Goal: Transaction & Acquisition: Purchase product/service

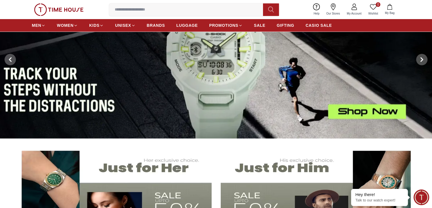
scroll to position [57, 0]
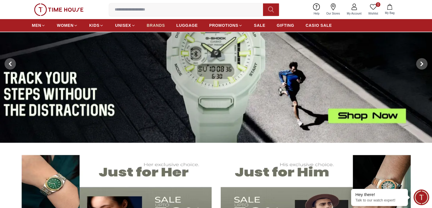
click at [153, 25] on span "BRANDS" at bounding box center [156, 25] width 18 height 6
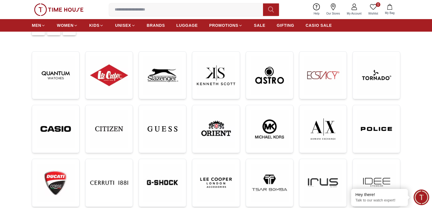
scroll to position [85, 0]
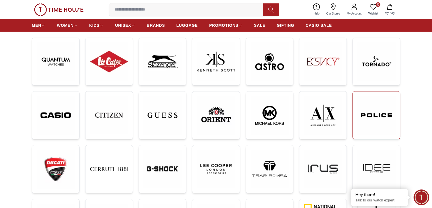
click at [366, 121] on img at bounding box center [377, 115] width 38 height 38
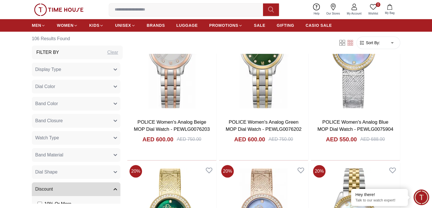
scroll to position [483, 0]
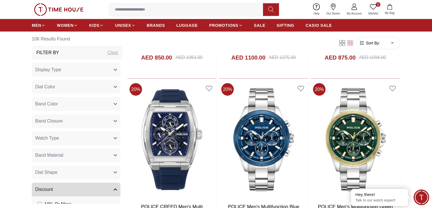
scroll to position [1507, 0]
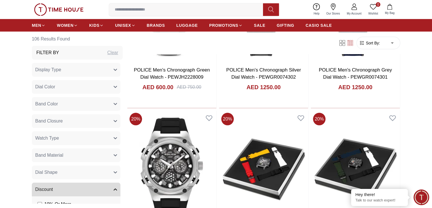
scroll to position [1706, 0]
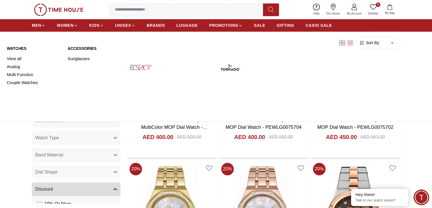
scroll to position [2491, 0]
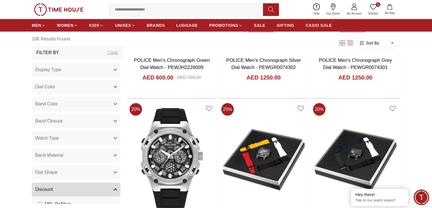
scroll to position [1695, 0]
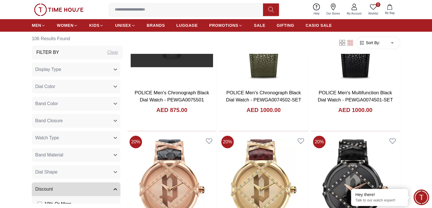
scroll to position [2718, 0]
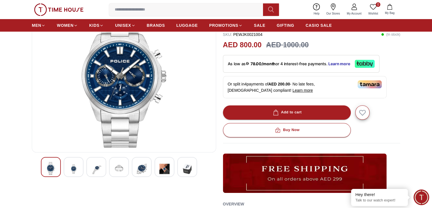
scroll to position [57, 0]
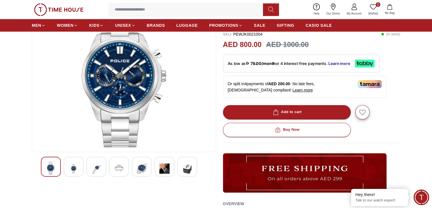
drag, startPoint x: 121, startPoint y: 136, endPoint x: 18, endPoint y: 168, distance: 107.1
click at [18, 168] on section "20% POLICE RANGY Men's Chronograph Blue Dial Watch - PEWJK0021004 SKU : PEWJK00…" at bounding box center [216, 167] width 432 height 322
click at [67, 162] on div at bounding box center [74, 166] width 20 height 20
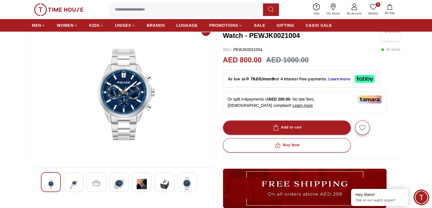
scroll to position [28, 0]
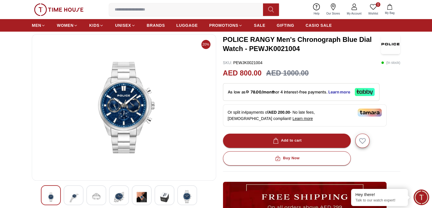
click at [96, 190] on img at bounding box center [96, 197] width 10 height 14
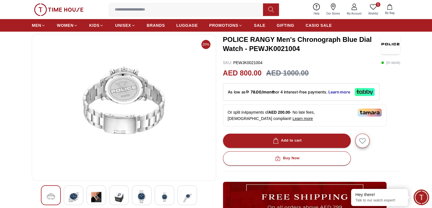
click at [121, 196] on img at bounding box center [119, 197] width 10 height 14
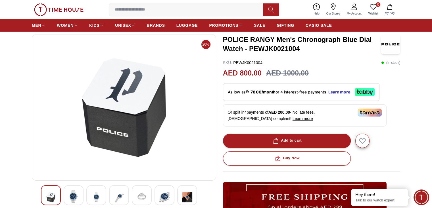
click at [124, 194] on div at bounding box center [119, 195] width 20 height 20
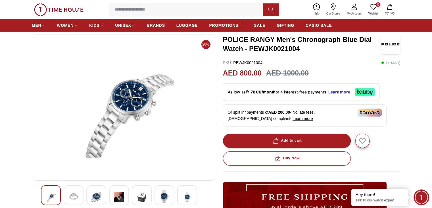
click at [124, 194] on div at bounding box center [119, 195] width 20 height 20
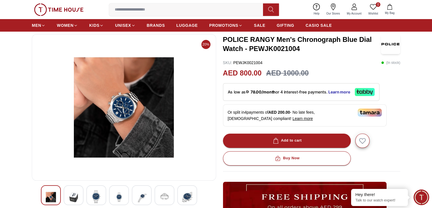
click at [124, 195] on img at bounding box center [119, 197] width 10 height 14
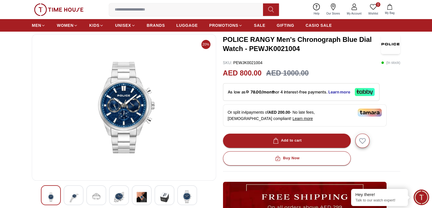
click at [124, 195] on img at bounding box center [119, 197] width 10 height 14
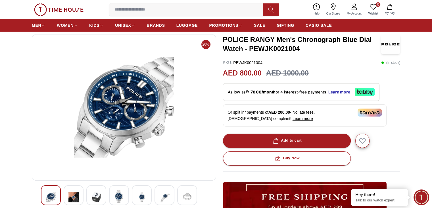
click at [123, 194] on img at bounding box center [119, 196] width 10 height 13
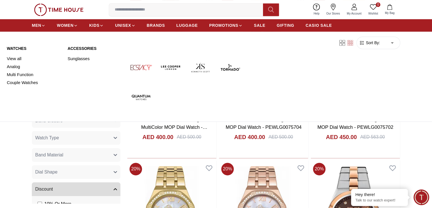
scroll to position [3210, 0]
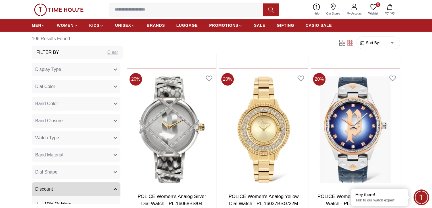
scroll to position [2841, 0]
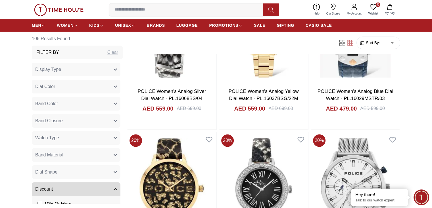
scroll to position [3011, 0]
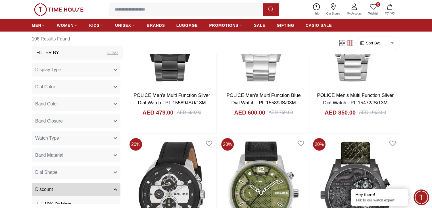
scroll to position [3693, 0]
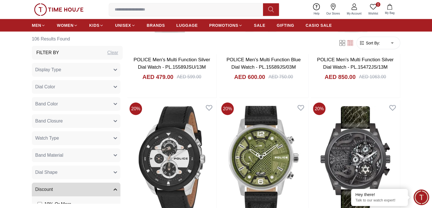
scroll to position [3608, 0]
